Goal: Check status: Check status

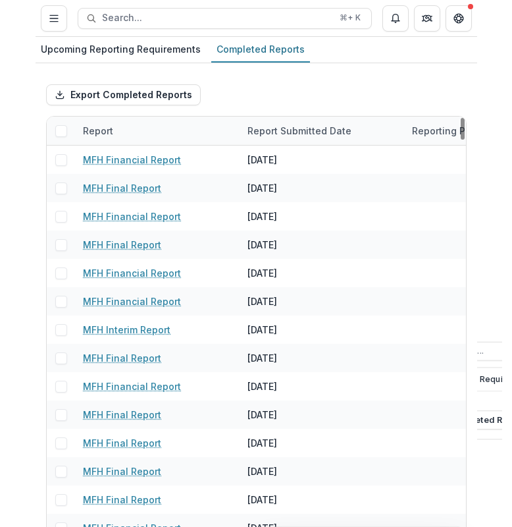
scroll to position [3, 0]
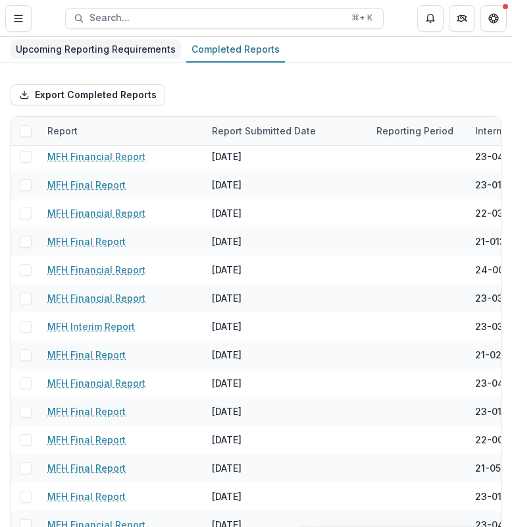
click at [126, 55] on div "Upcoming Reporting Requirements" at bounding box center [96, 48] width 171 height 19
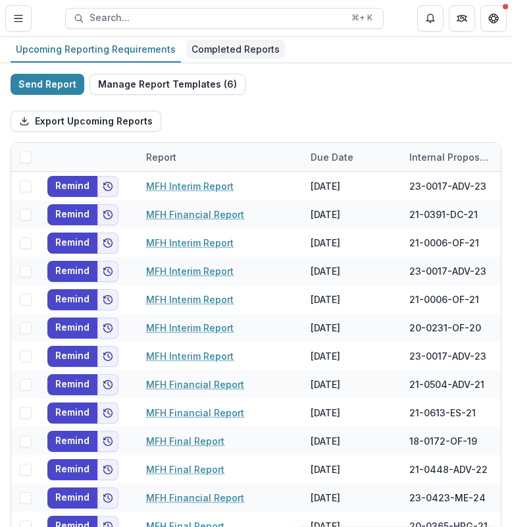
click at [216, 51] on div "Completed Reports" at bounding box center [235, 48] width 99 height 19
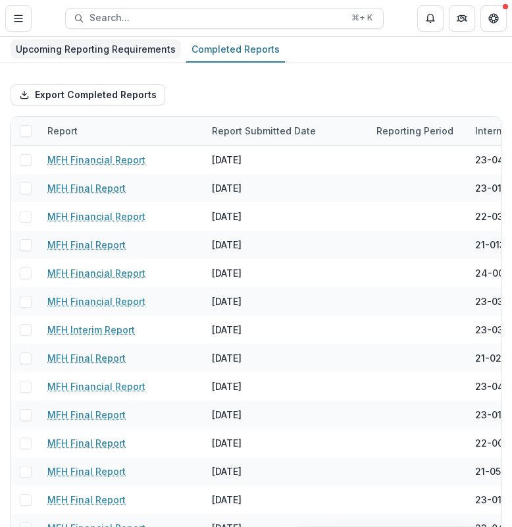
click at [151, 53] on div "Upcoming Reporting Requirements" at bounding box center [96, 48] width 171 height 19
